Goal: Information Seeking & Learning: Learn about a topic

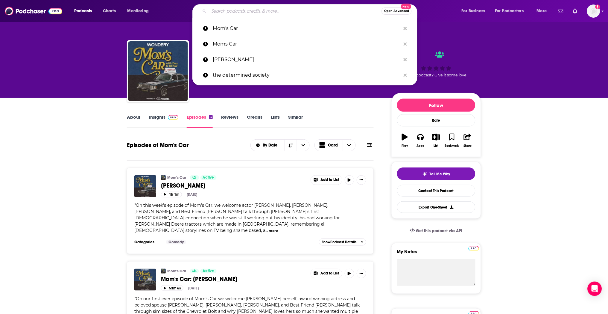
click at [225, 13] on input "Search podcasts, credits, & more..." at bounding box center [295, 11] width 173 height 10
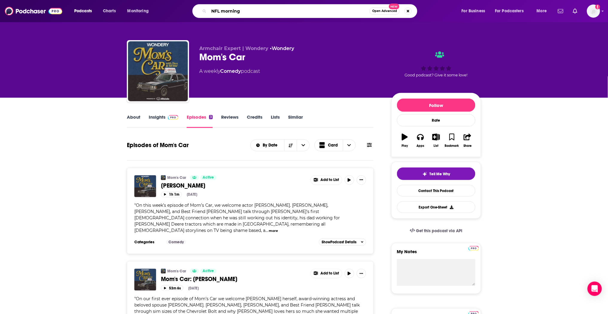
type input "NFL morning"
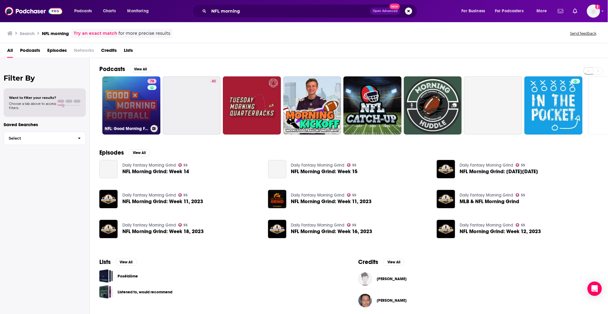
click at [132, 109] on link "78 NFL: Good Morning Football" at bounding box center [131, 105] width 58 height 58
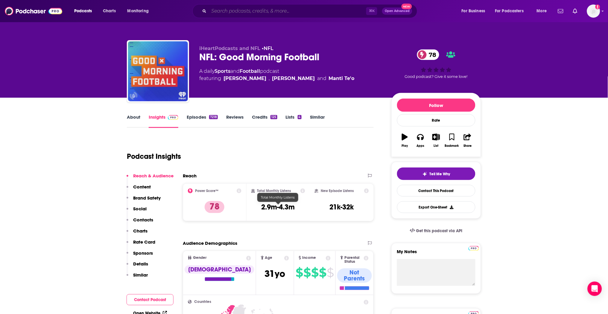
click at [236, 9] on input "Search podcasts, credits, & more..." at bounding box center [287, 11] width 157 height 10
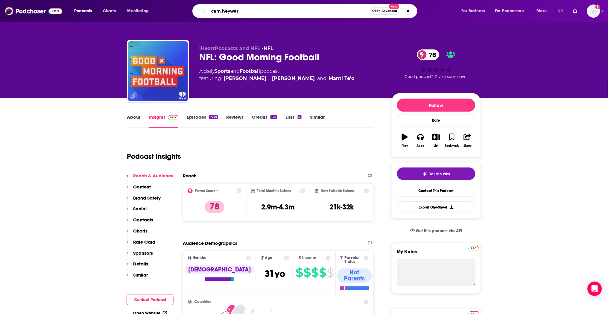
type input "[PERSON_NAME]"
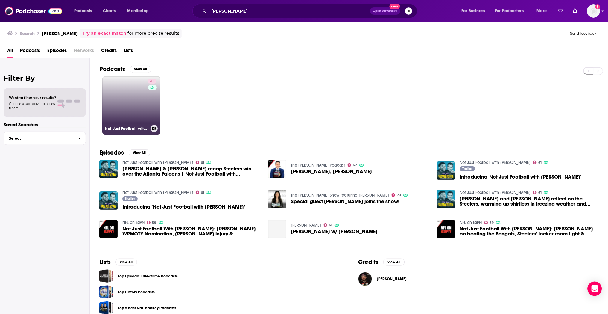
click at [139, 111] on link "61 Not Just Football with [PERSON_NAME]" at bounding box center [131, 105] width 58 height 58
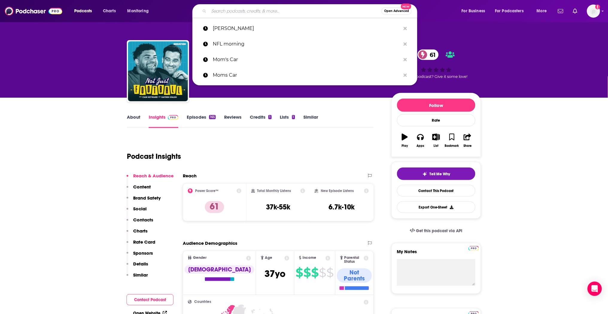
click at [262, 13] on input "Search podcasts, credits, & more..." at bounding box center [295, 11] width 173 height 10
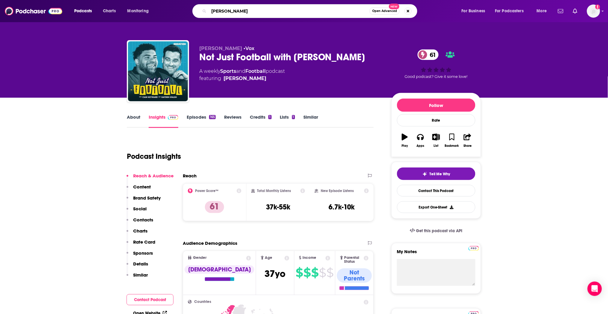
type input "[PERSON_NAME]"
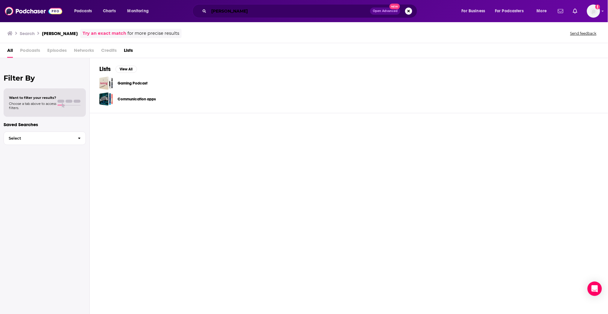
click at [222, 13] on input "[PERSON_NAME]" at bounding box center [289, 11] width 161 height 10
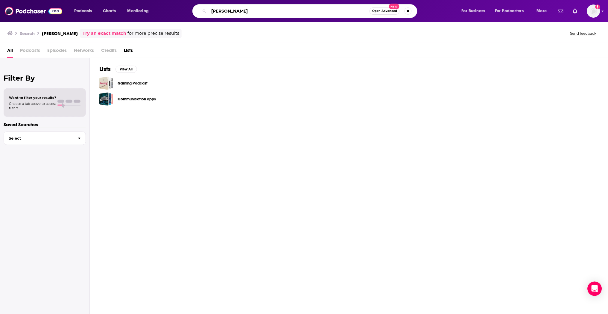
click at [222, 13] on input "[PERSON_NAME]" at bounding box center [289, 11] width 161 height 10
type input "frugal friends"
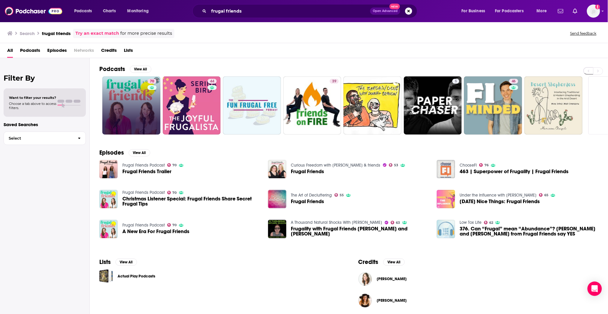
click at [130, 111] on link "70" at bounding box center [131, 105] width 58 height 58
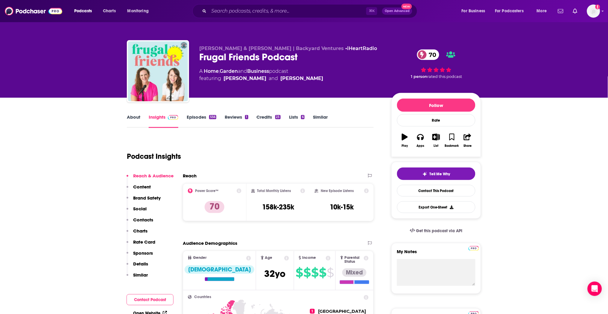
click at [197, 115] on link "Episodes 556" at bounding box center [202, 121] width 30 height 14
